Goal: Obtain resource: Obtain resource

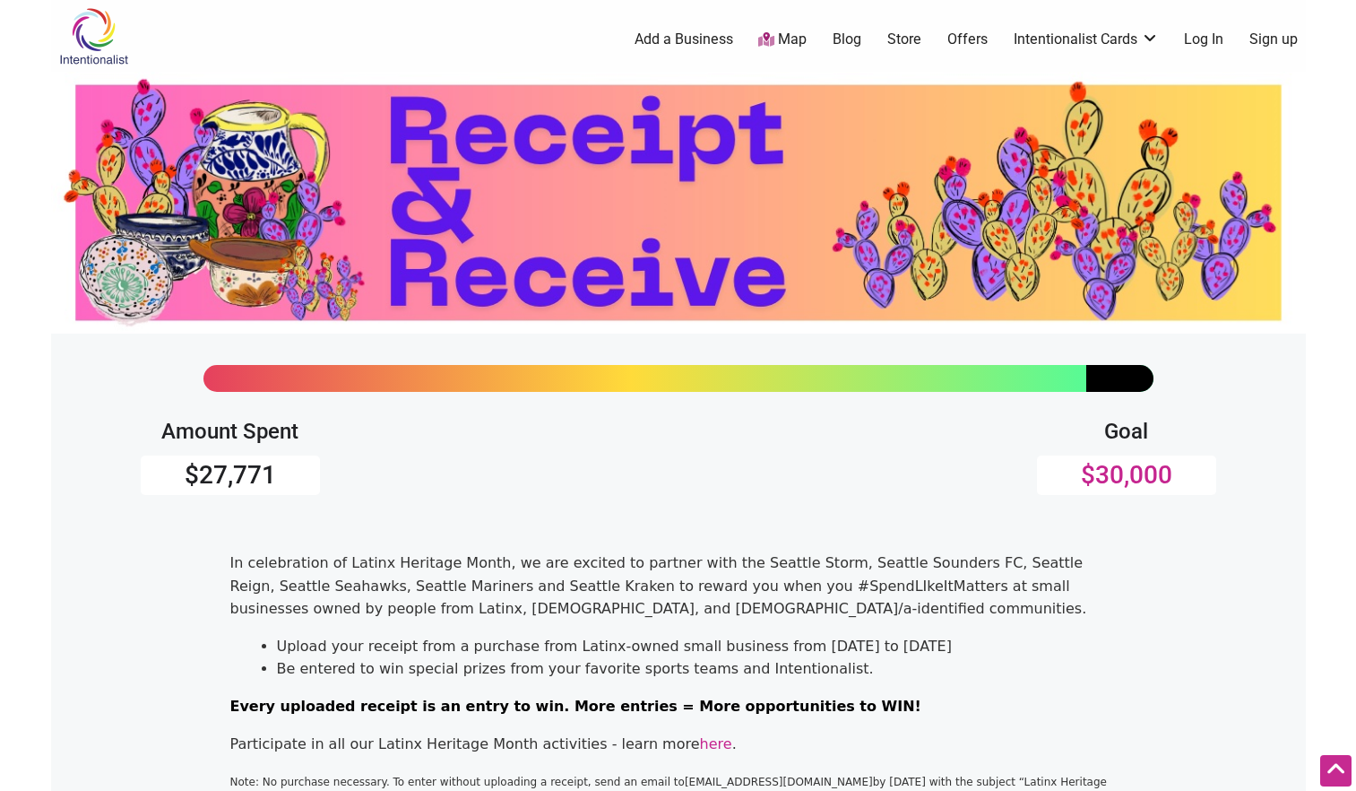
scroll to position [691, 0]
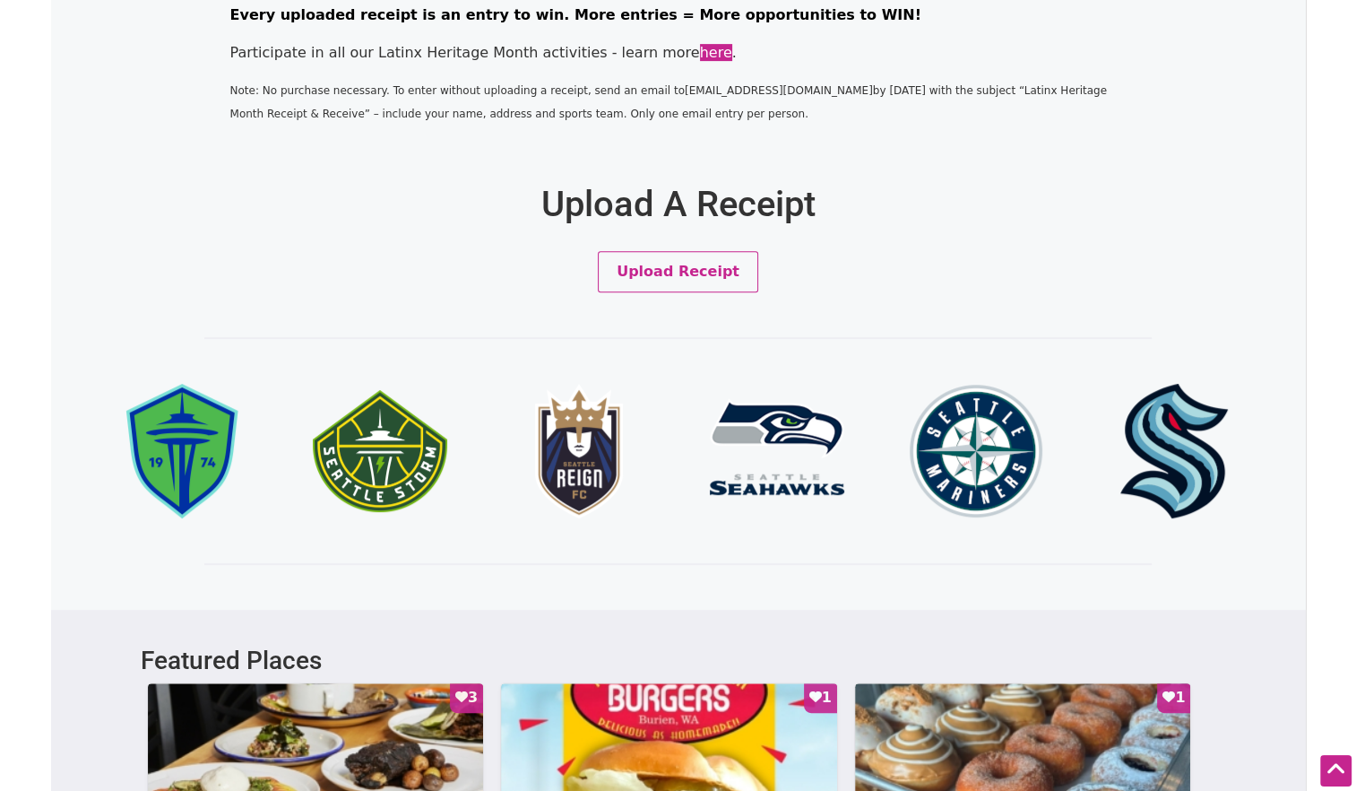
click at [700, 60] on link "here" at bounding box center [716, 52] width 32 height 17
click at [972, 260] on div "Upload Receipt" at bounding box center [679, 271] width 1076 height 41
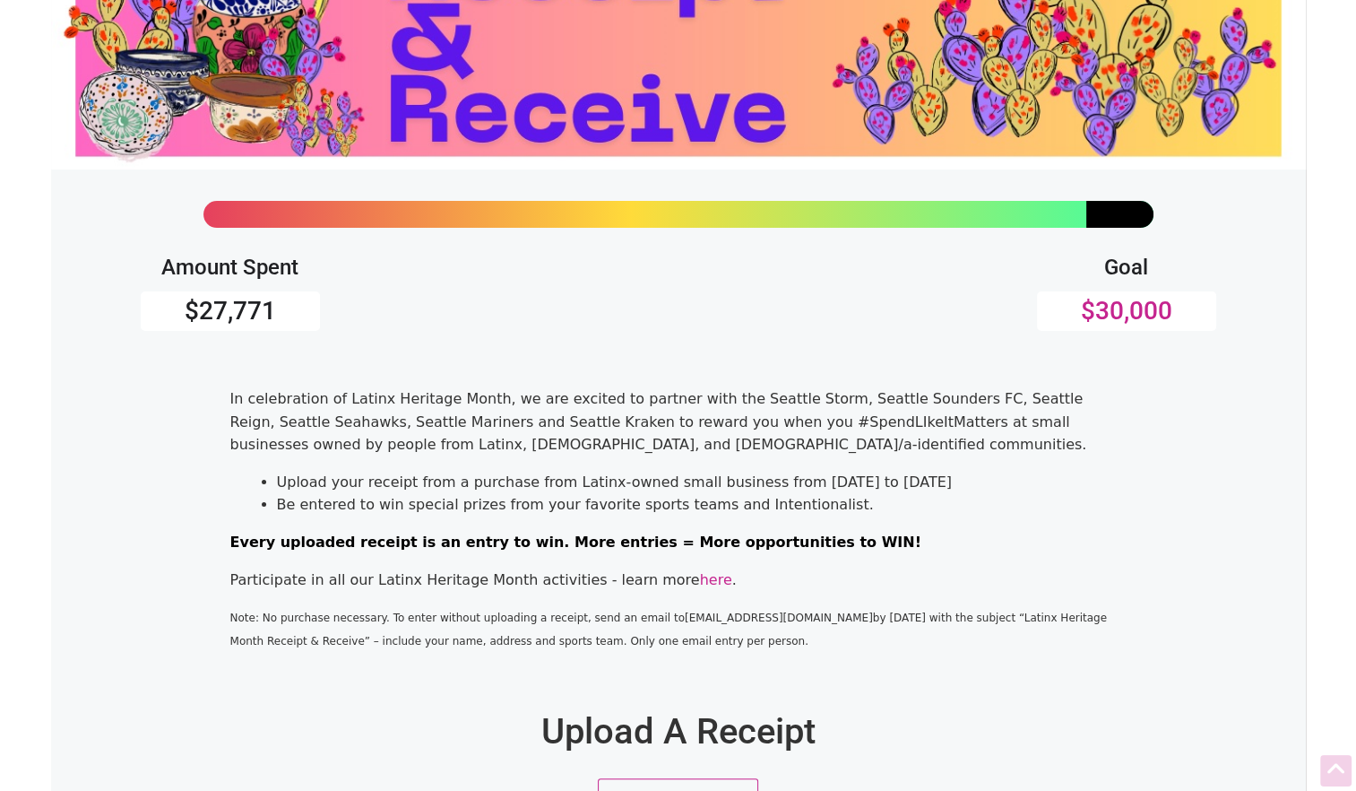
scroll to position [165, 0]
click at [700, 583] on link "here" at bounding box center [716, 578] width 32 height 17
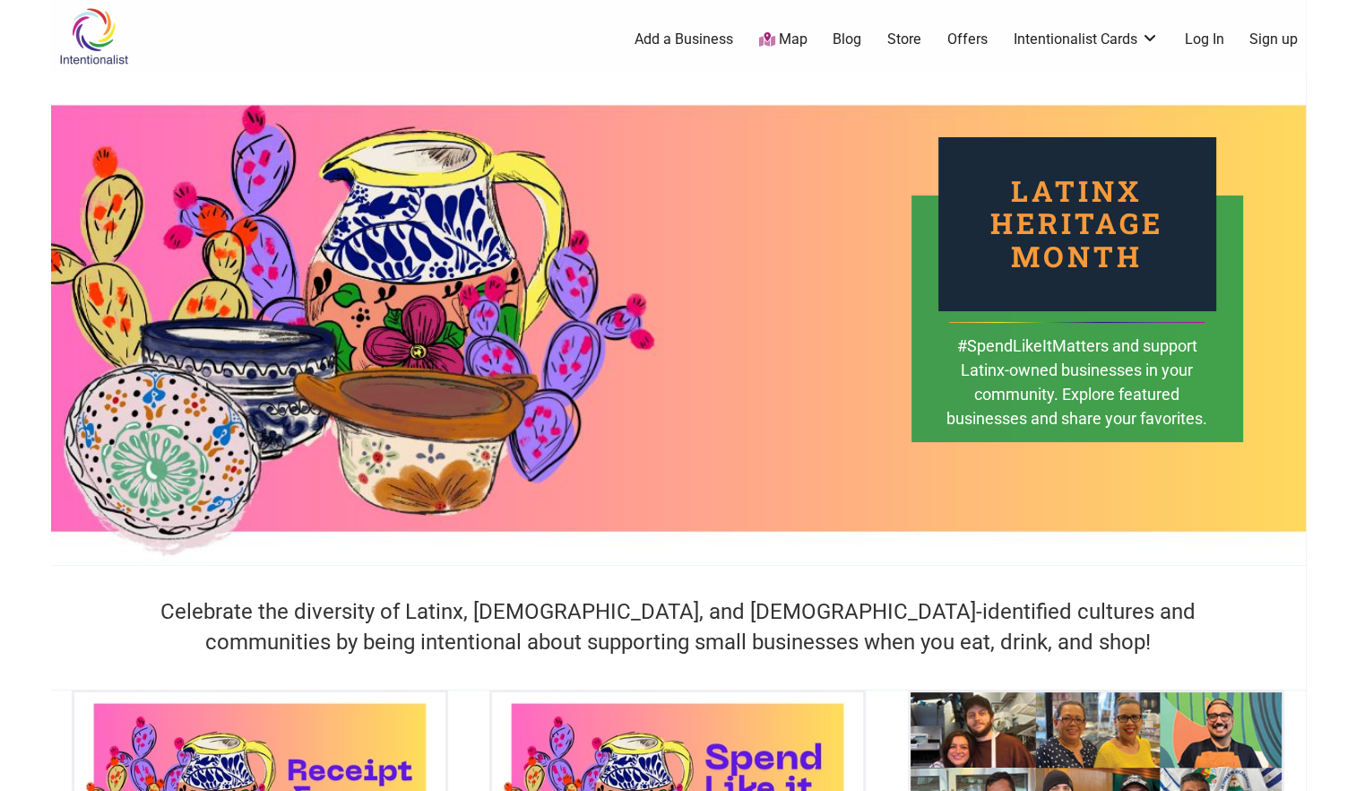
scroll to position [691, 0]
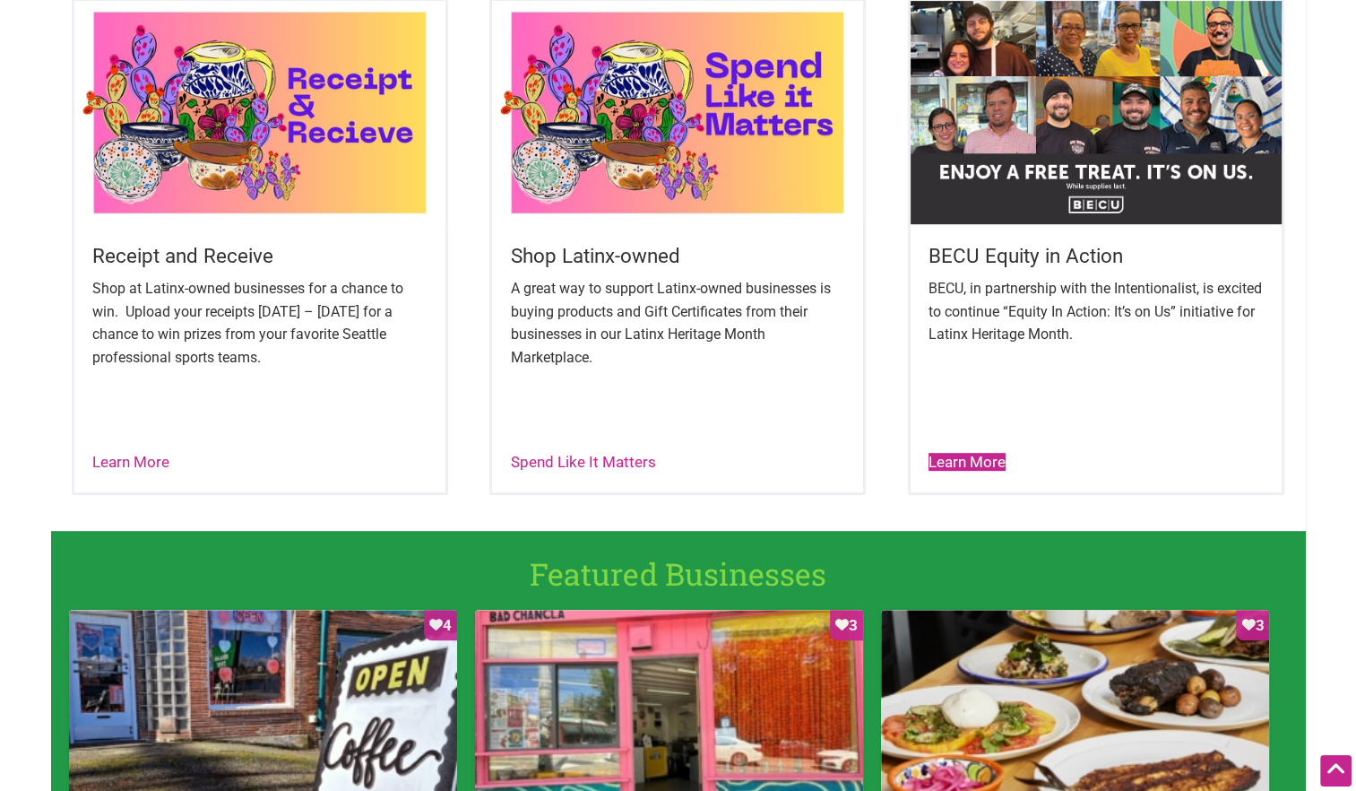
click at [964, 467] on link "Learn More" at bounding box center [967, 462] width 77 height 18
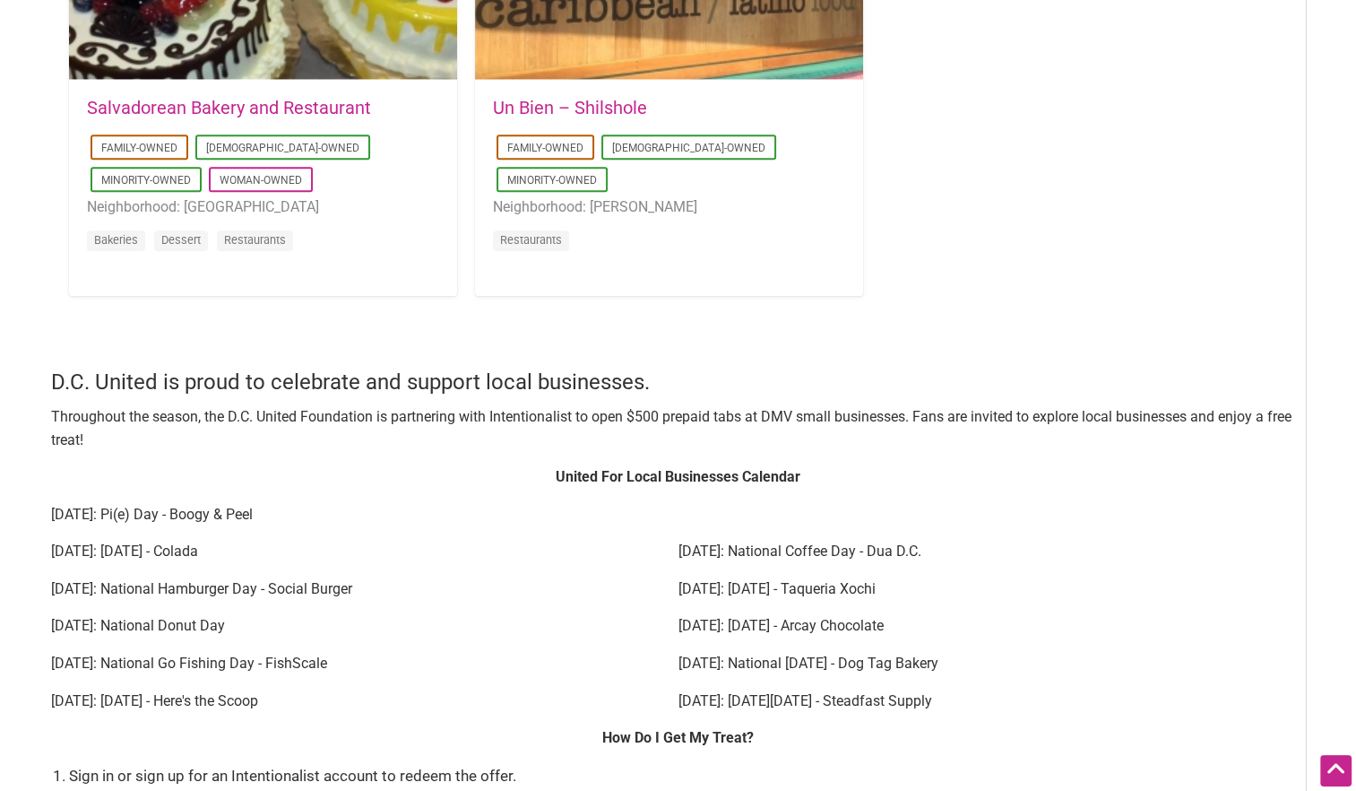
scroll to position [2073, 0]
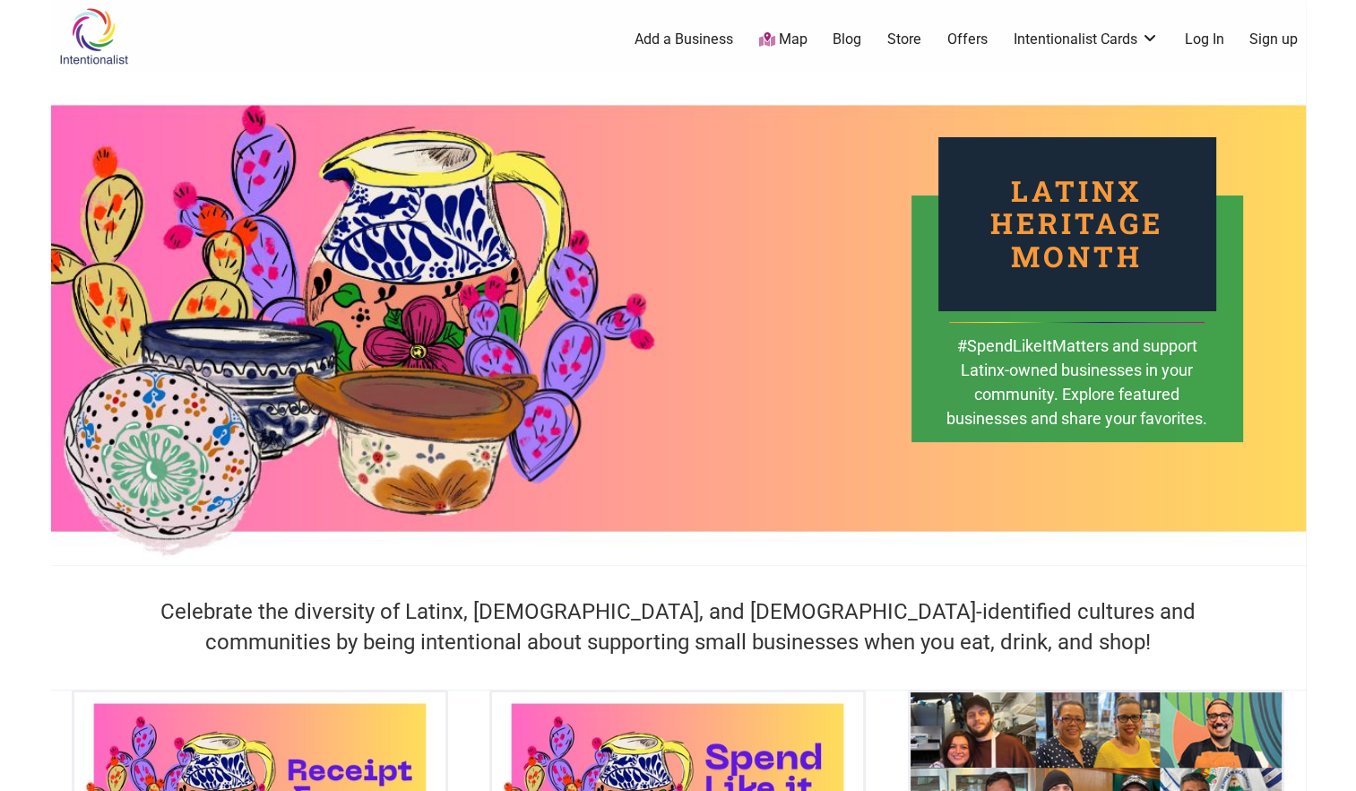
scroll to position [691, 0]
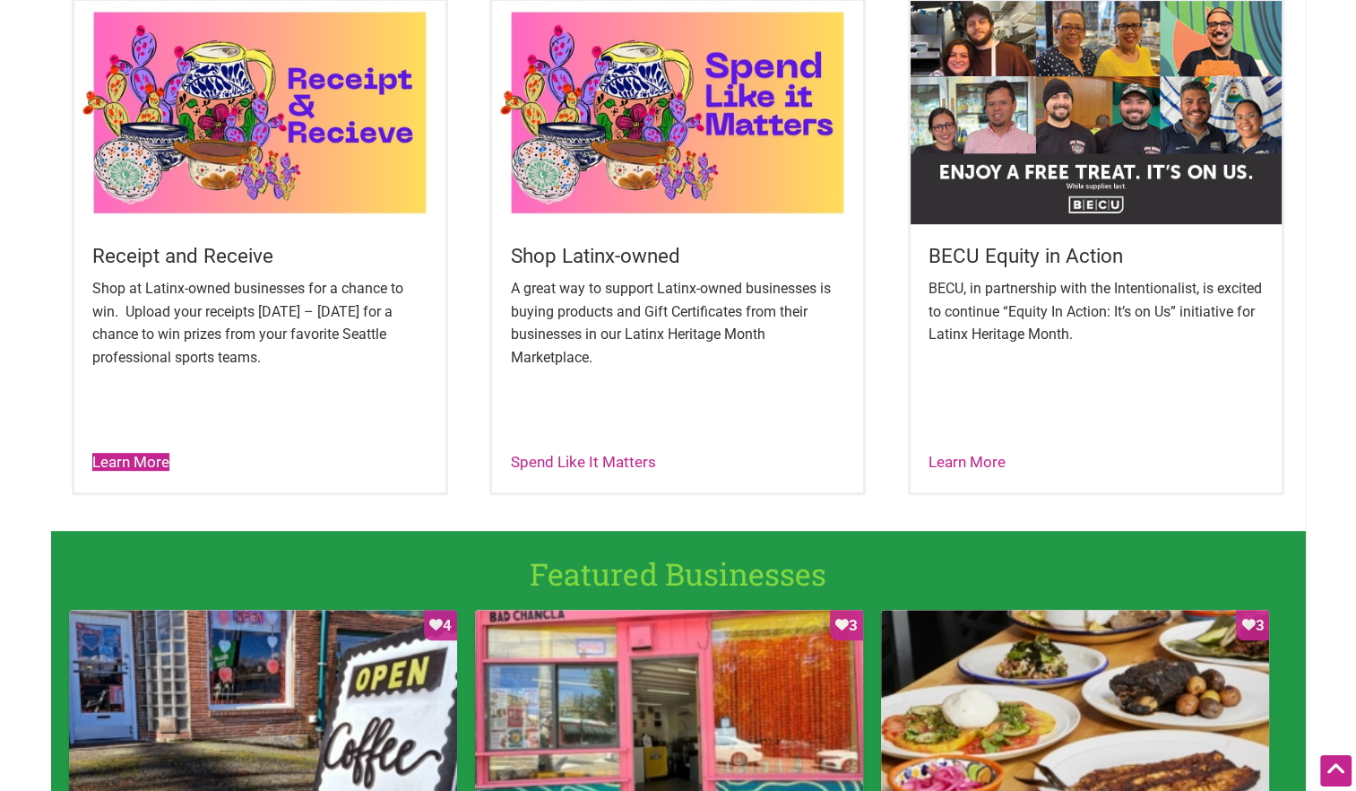
click at [127, 470] on link "Learn More" at bounding box center [130, 462] width 77 height 18
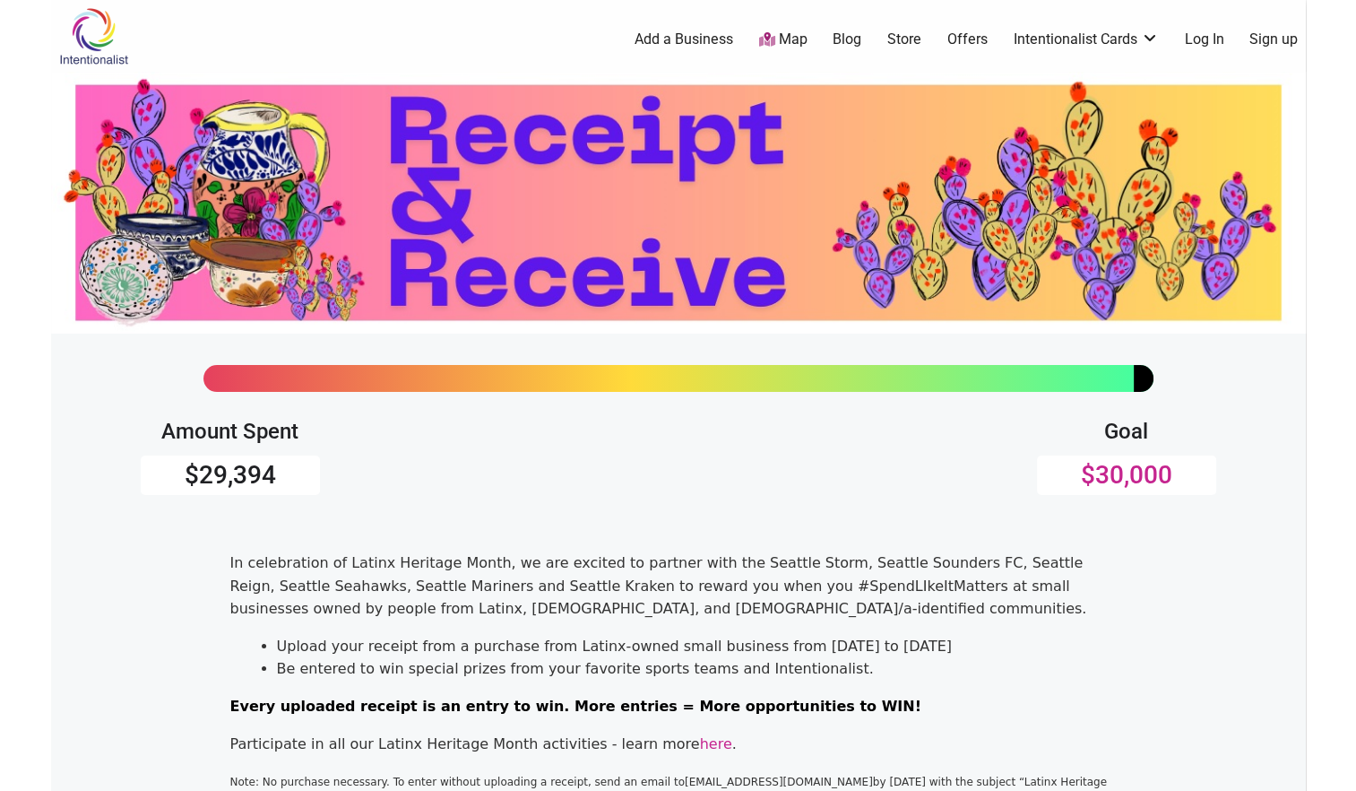
click at [716, 622] on div "In celebration of Latinx Heritage Month, we are excited to partner with the Sea…" at bounding box center [678, 690] width 896 height 278
